Goal: Book appointment/travel/reservation

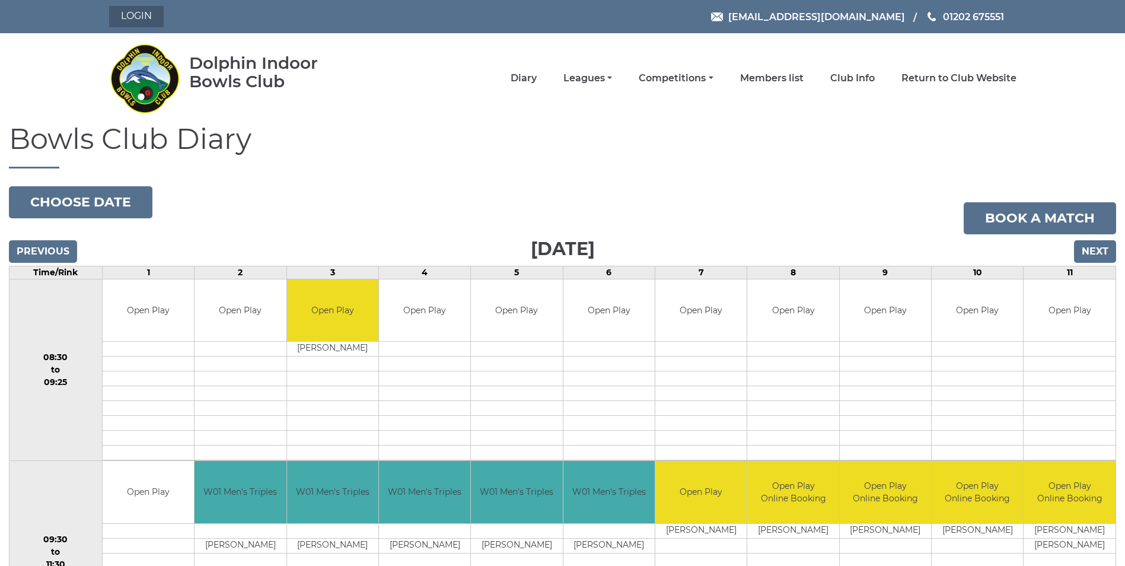
click at [132, 12] on link "Login" at bounding box center [136, 16] width 55 height 21
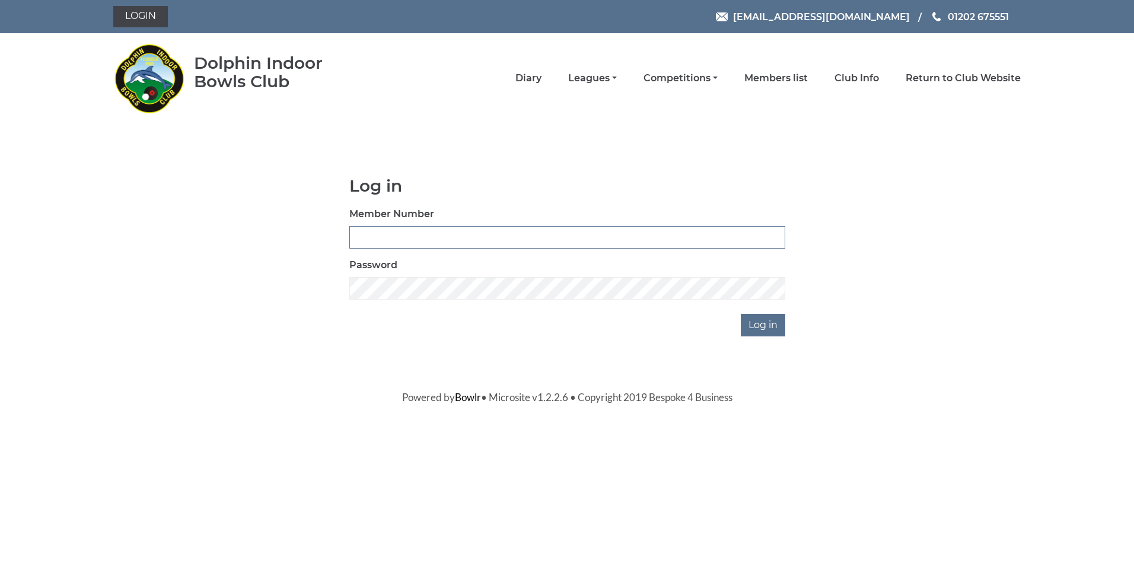
click at [415, 235] on input "Member Number" at bounding box center [567, 237] width 436 height 23
type input "3054"
click at [741, 314] on input "Log in" at bounding box center [763, 325] width 44 height 23
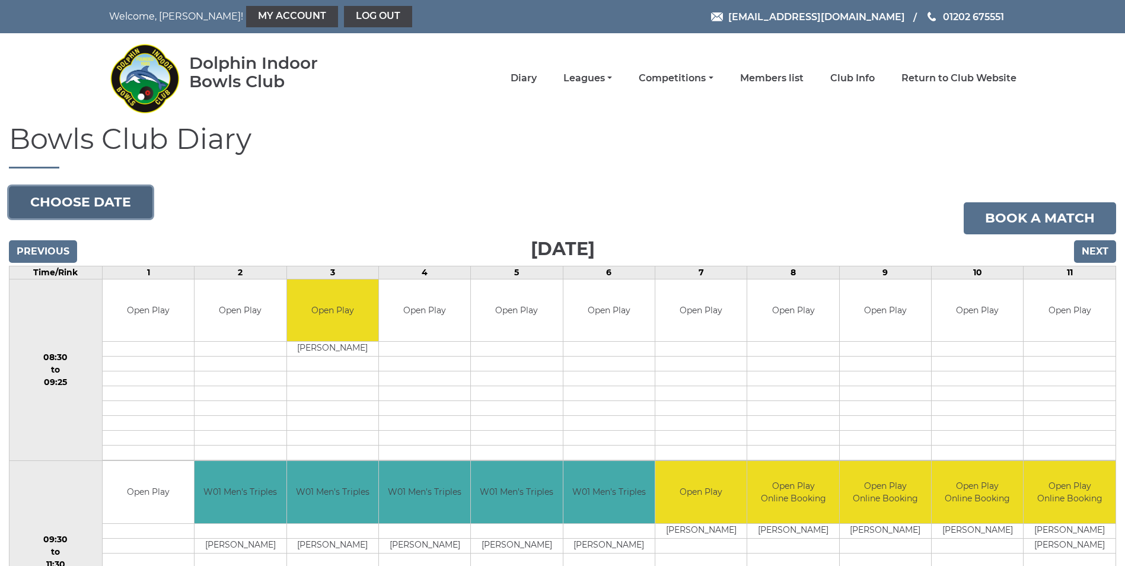
click at [113, 203] on button "Choose date" at bounding box center [81, 202] width 144 height 32
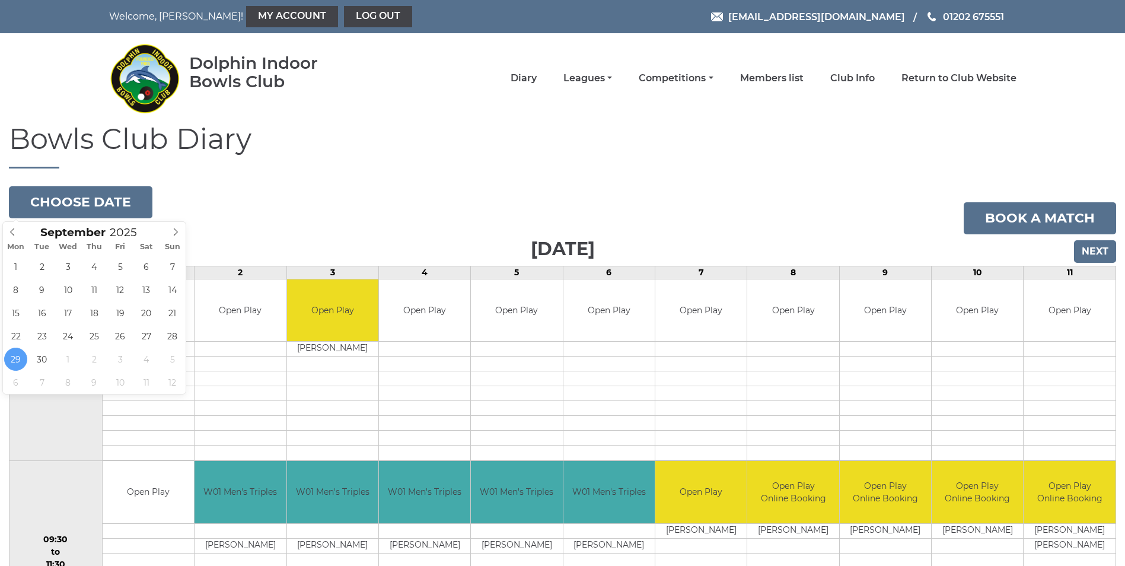
click at [532, 146] on h1 "Bowls Club Diary" at bounding box center [562, 145] width 1107 height 45
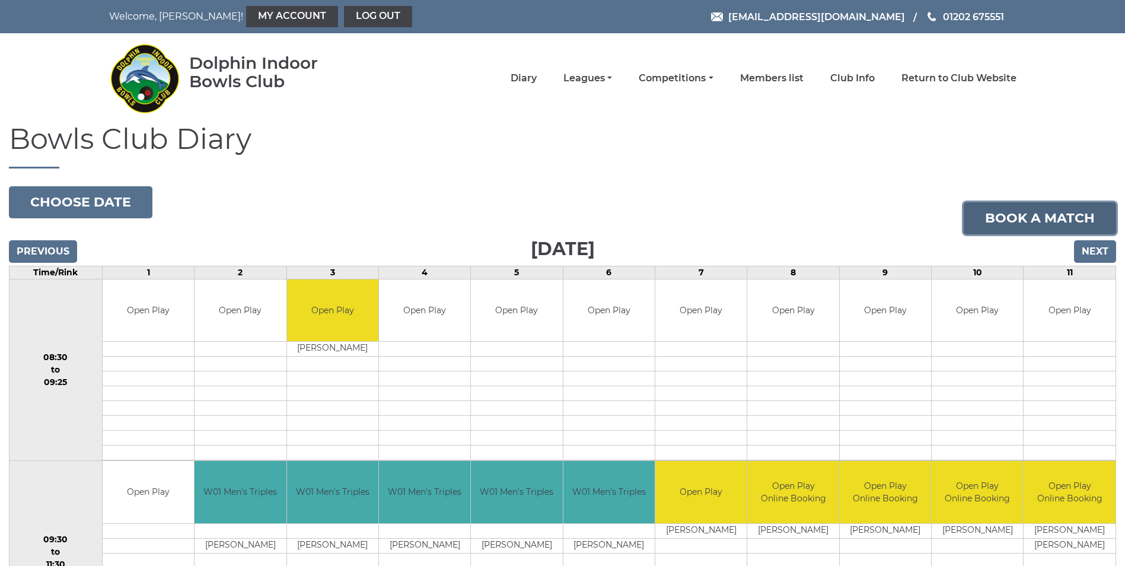
click at [1010, 219] on link "Book a match" at bounding box center [1040, 218] width 152 height 32
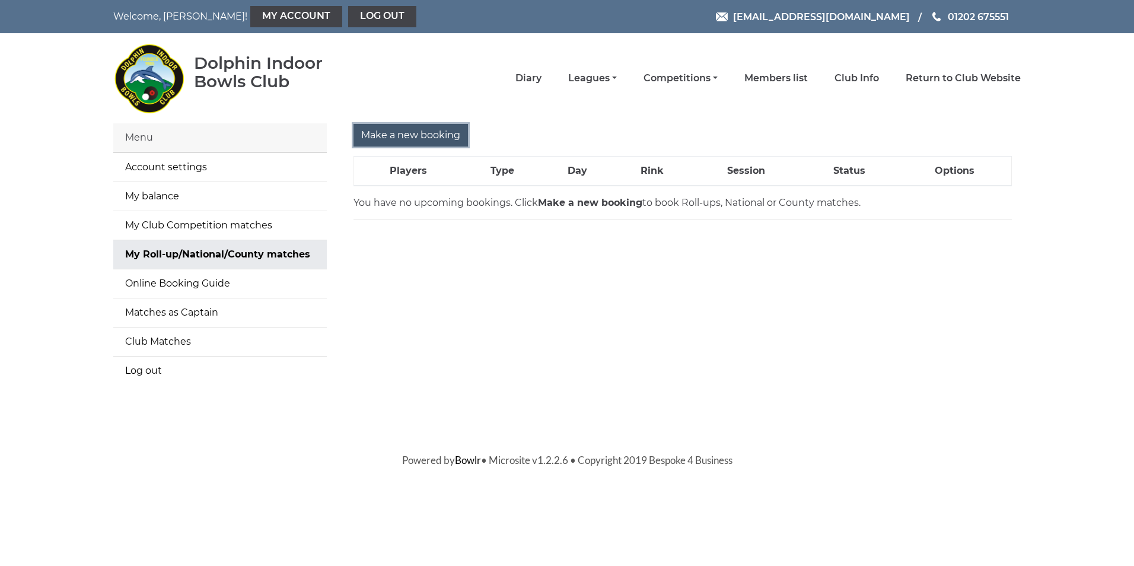
click at [399, 135] on input "Make a new booking" at bounding box center [410, 135] width 114 height 23
